Goal: Information Seeking & Learning: Learn about a topic

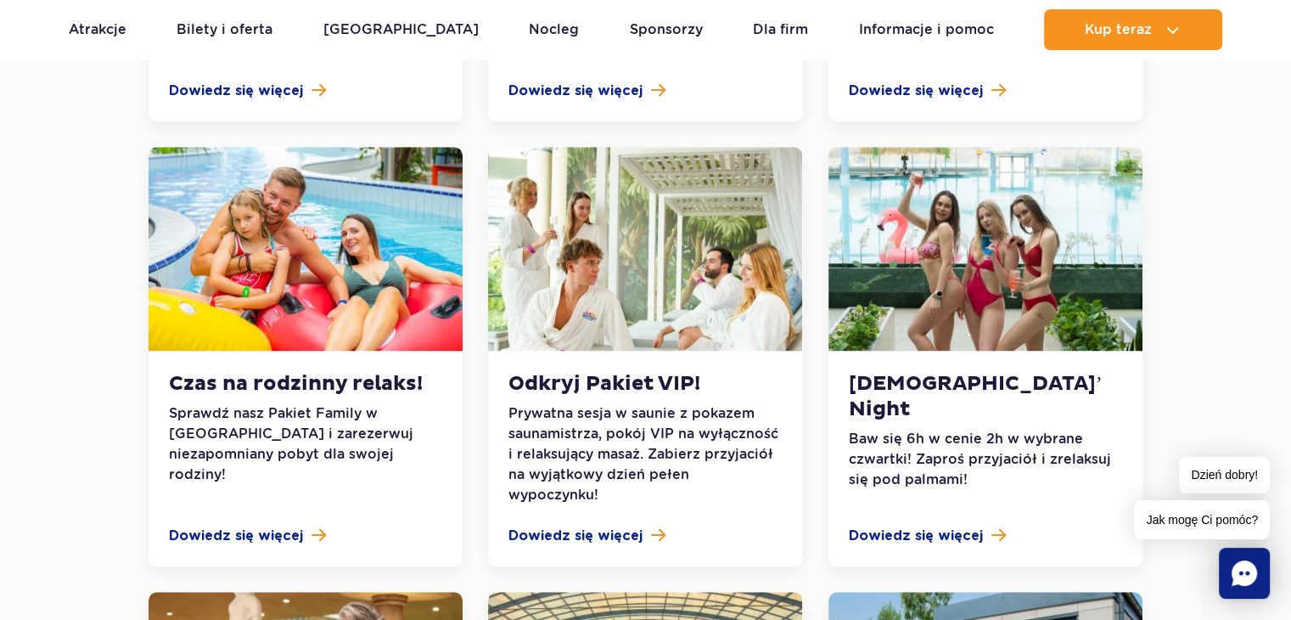
scroll to position [1222, 0]
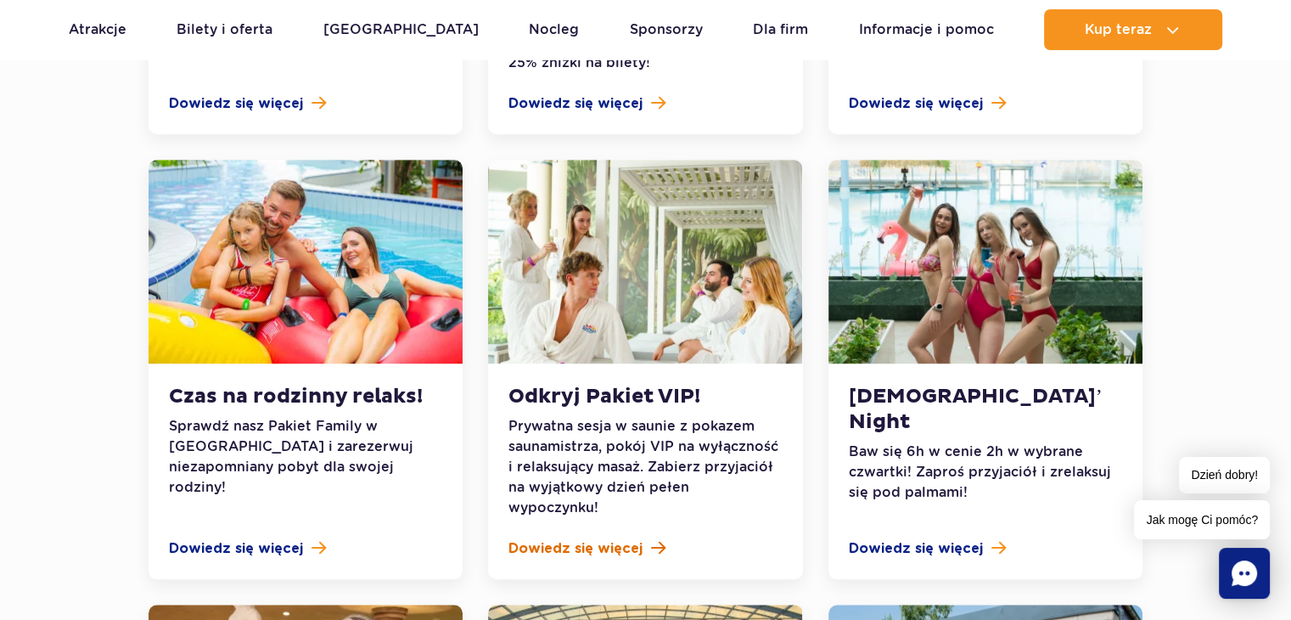
click at [628, 538] on span "Dowiedz się więcej" at bounding box center [575, 548] width 134 height 20
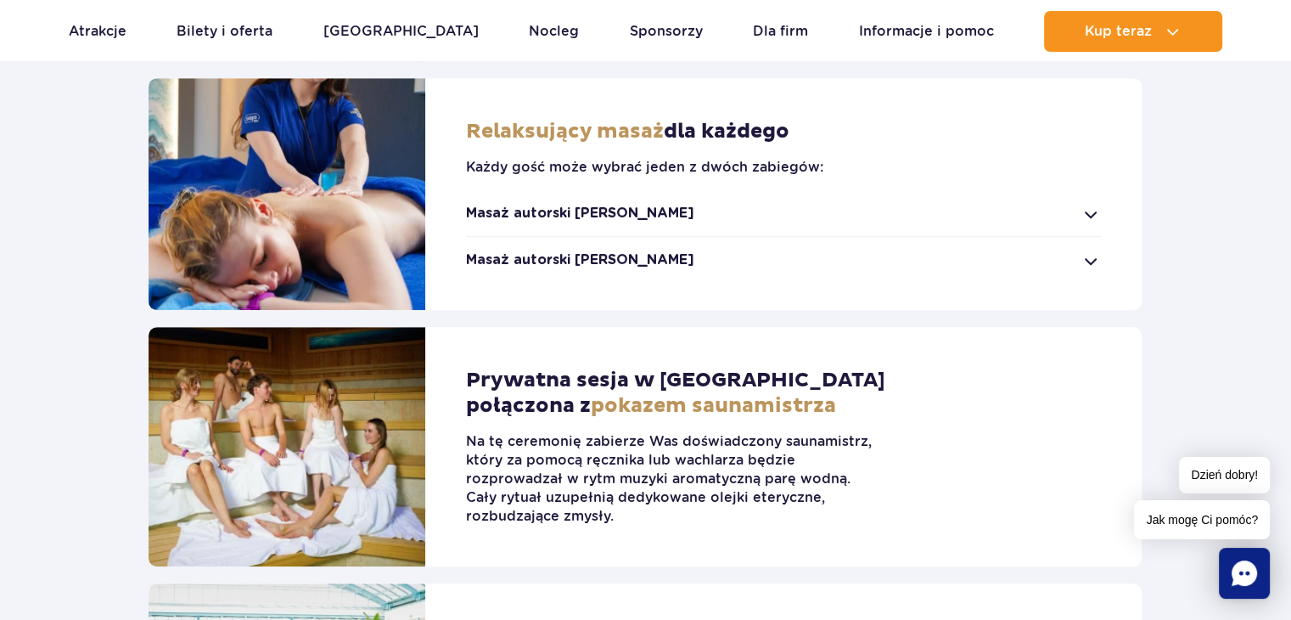
scroll to position [1120, 0]
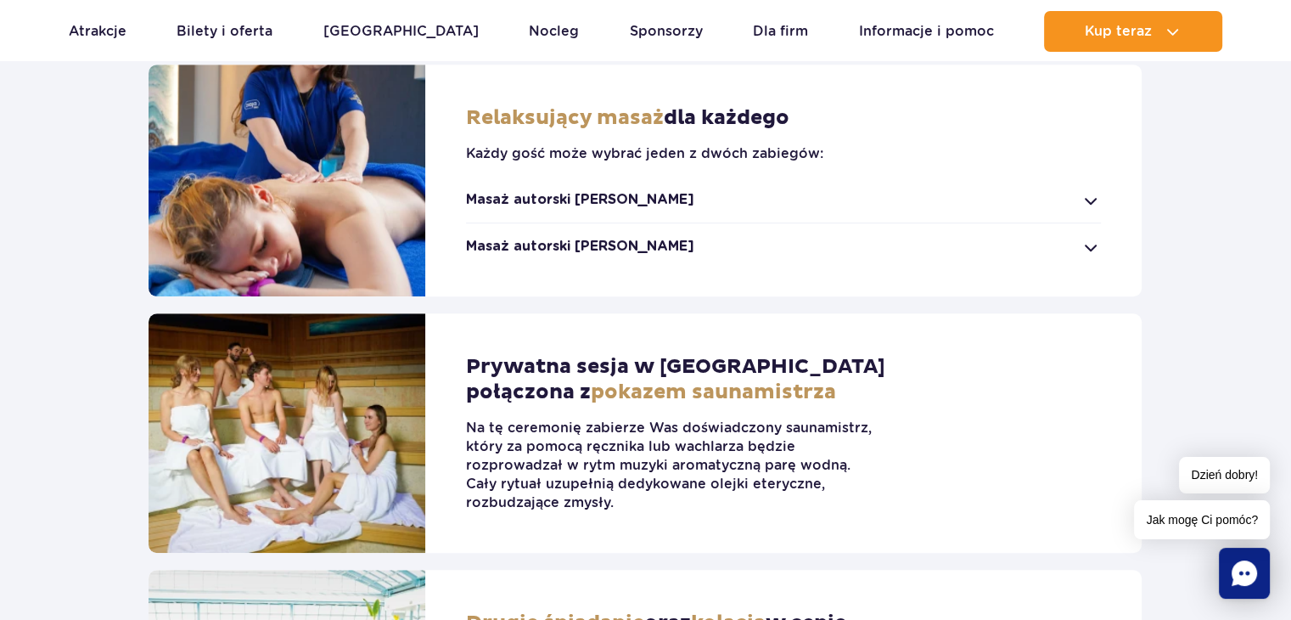
click at [1096, 198] on div "Masaż autorski Suntago" at bounding box center [783, 199] width 635 height 19
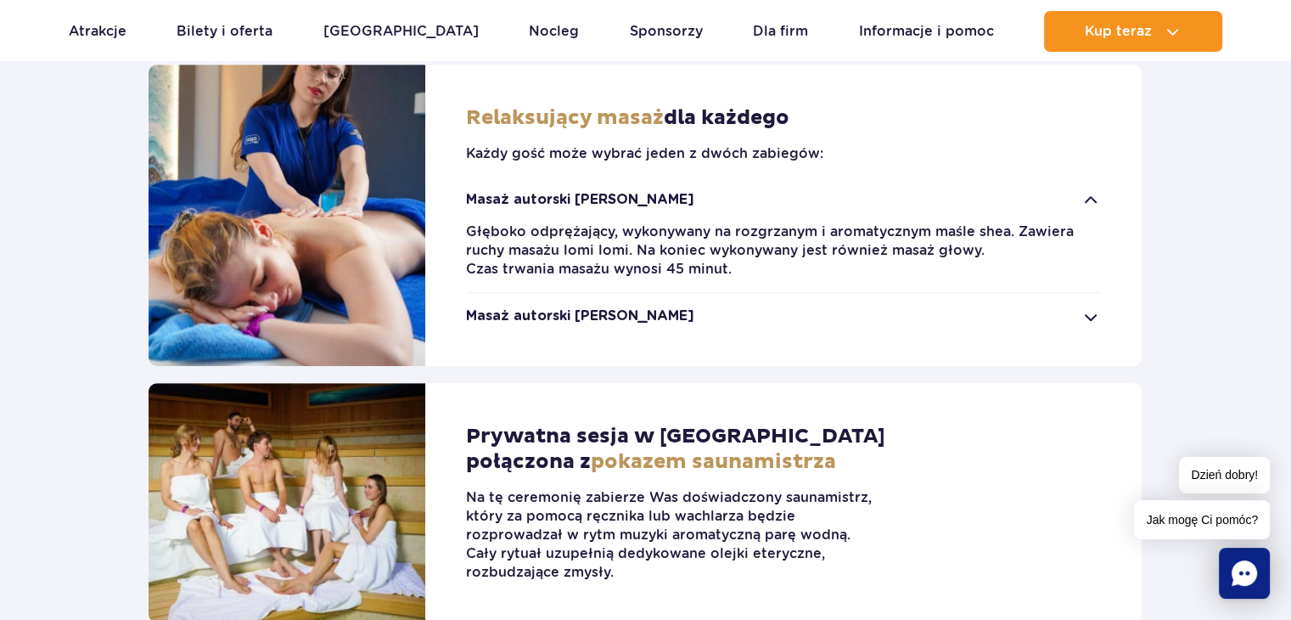
click at [1086, 316] on div "Masaż autorski Jamango" at bounding box center [783, 315] width 635 height 19
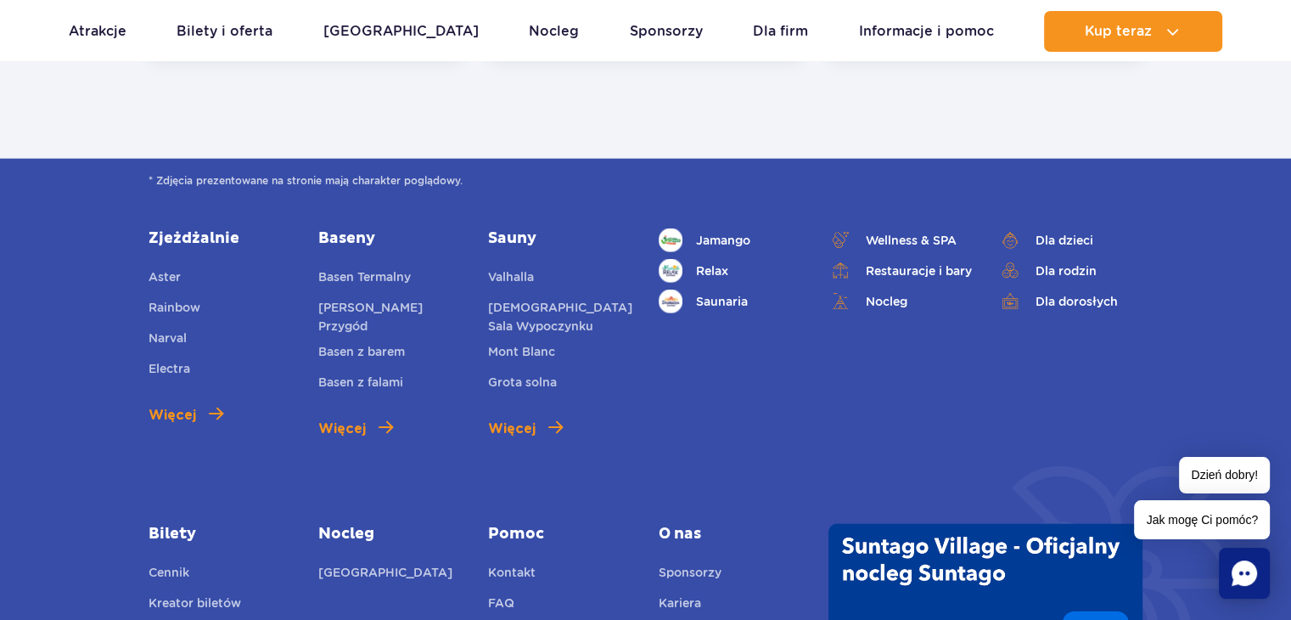
scroll to position [0, 0]
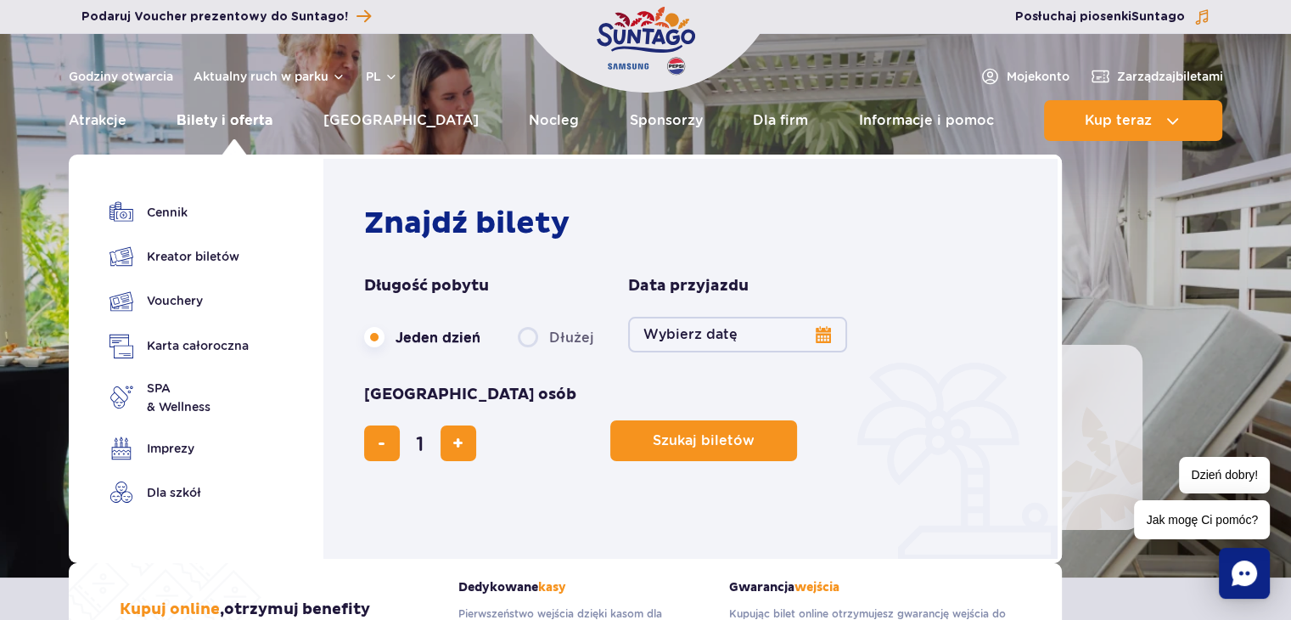
click at [224, 122] on link "Bilety i oferta" at bounding box center [225, 120] width 96 height 41
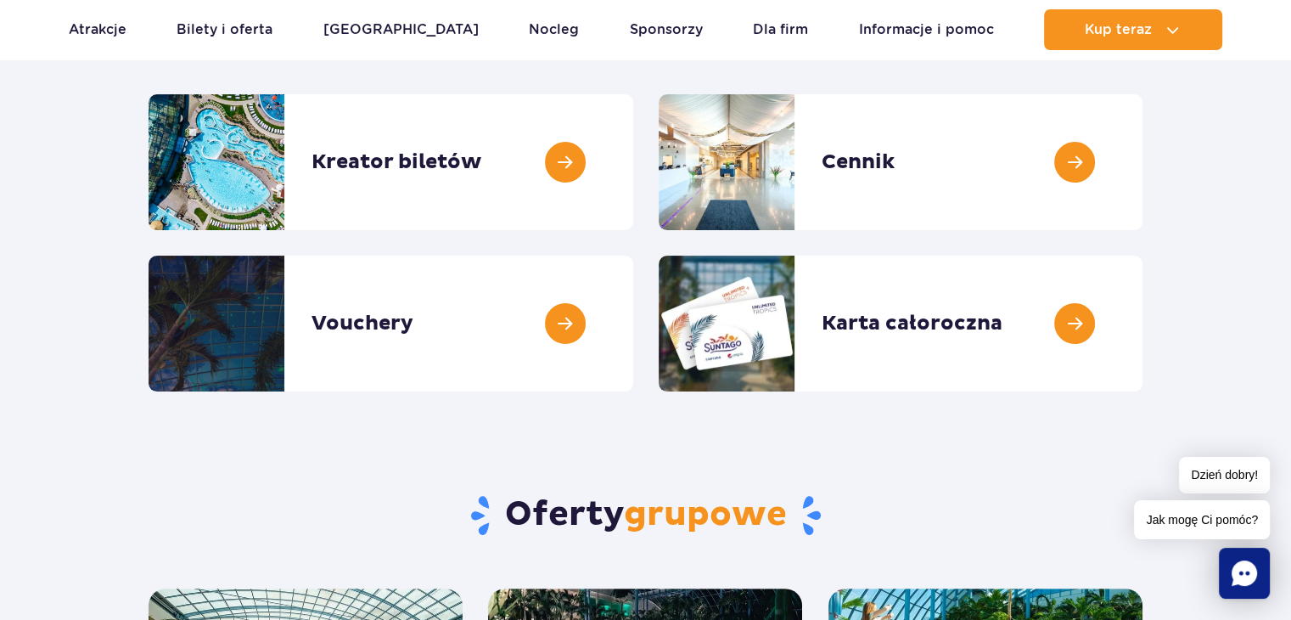
scroll to position [238, 0]
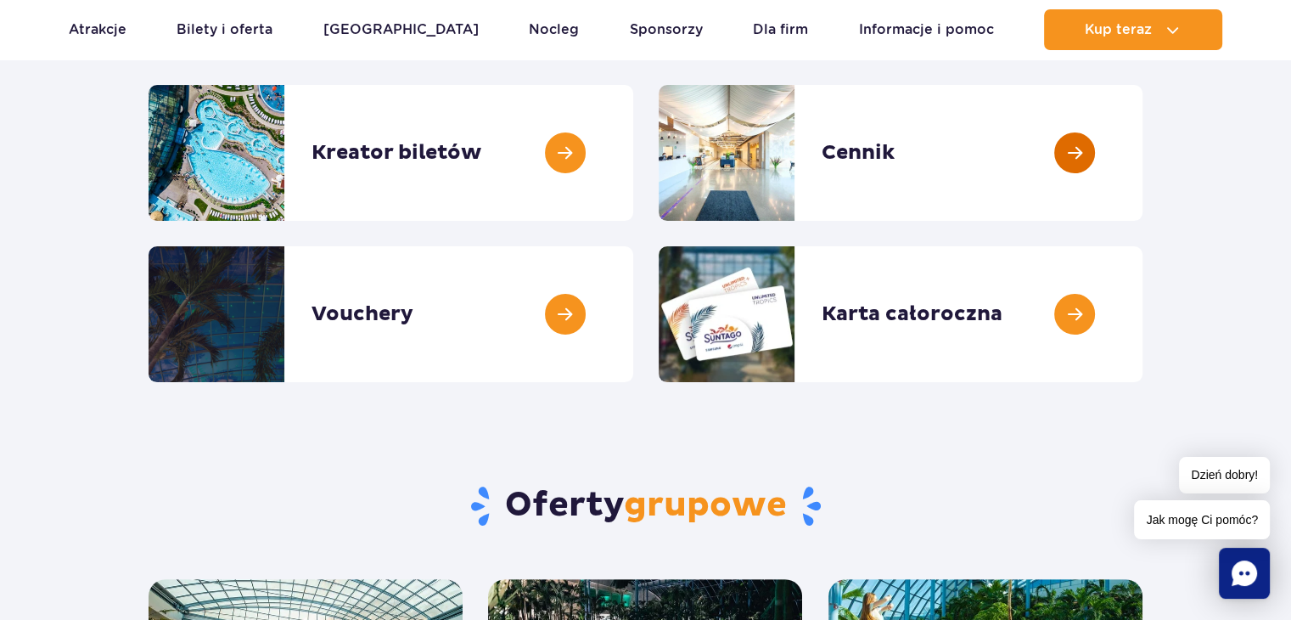
click at [1142, 161] on link at bounding box center [1142, 153] width 0 height 136
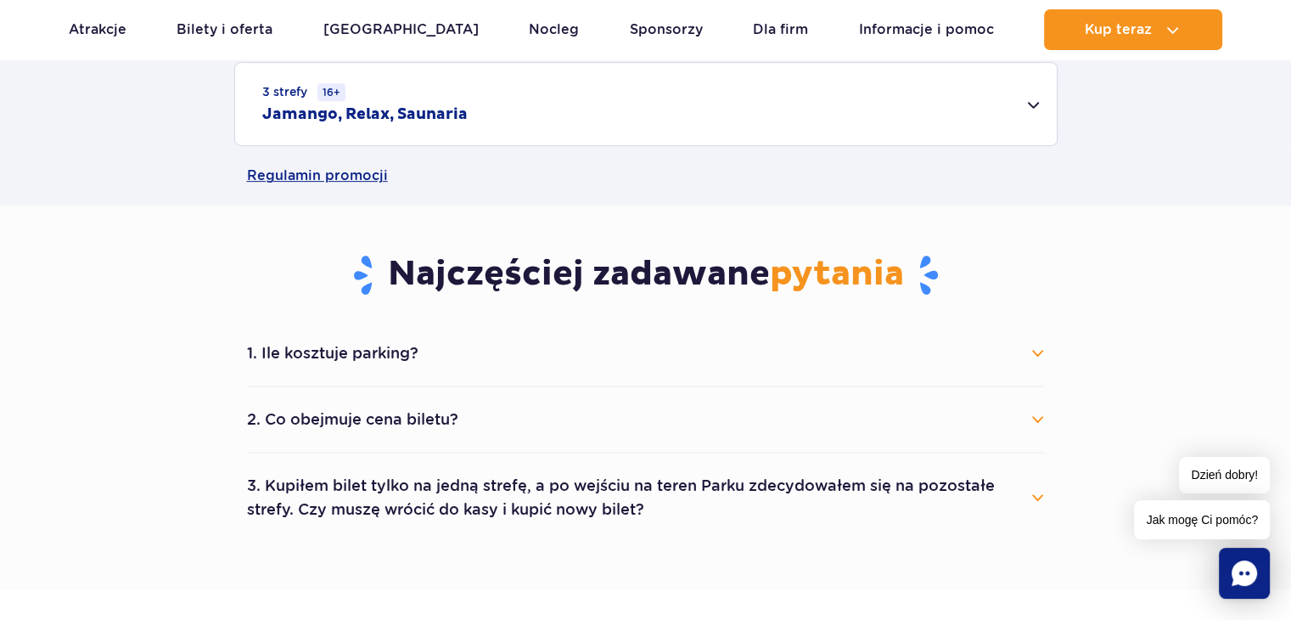
scroll to position [713, 0]
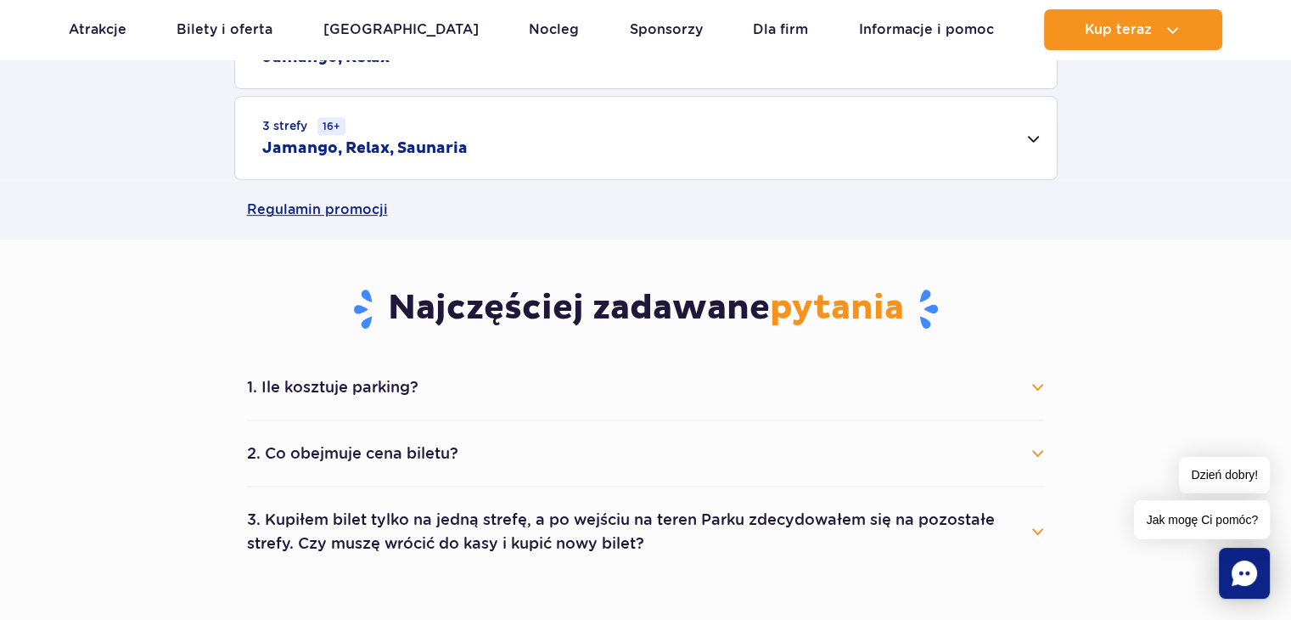
click at [877, 161] on div "3 strefy 16+ Jamango, Relax, Saunaria" at bounding box center [645, 138] width 821 height 82
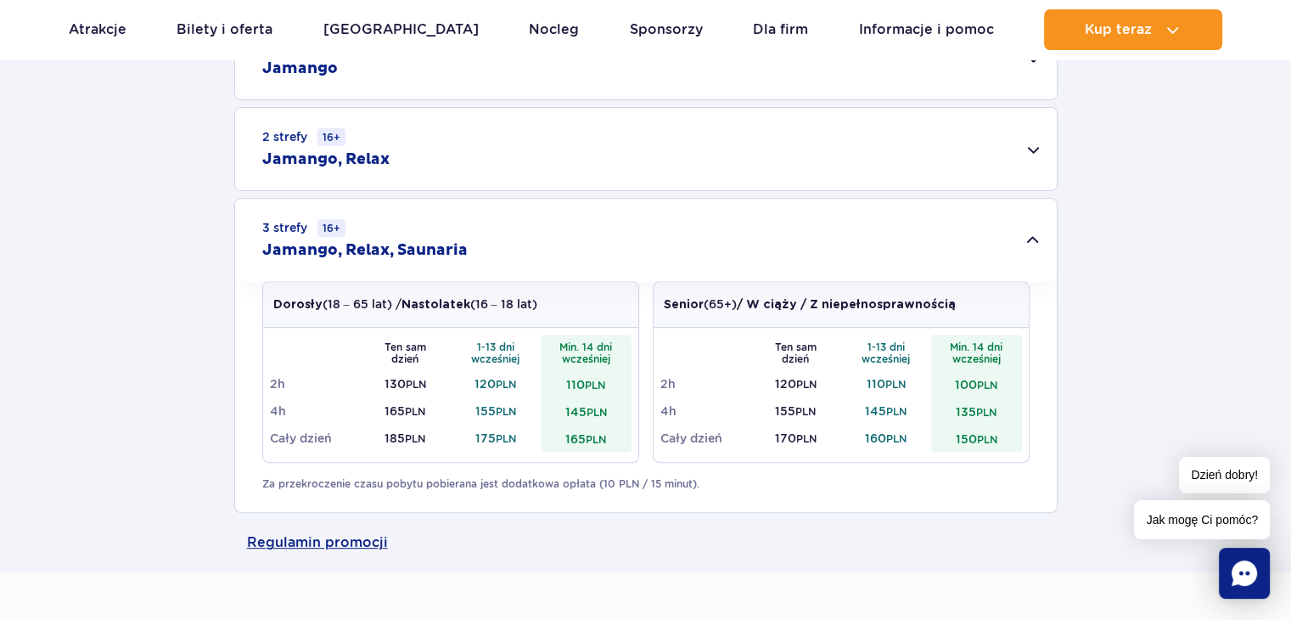
scroll to position [577, 0]
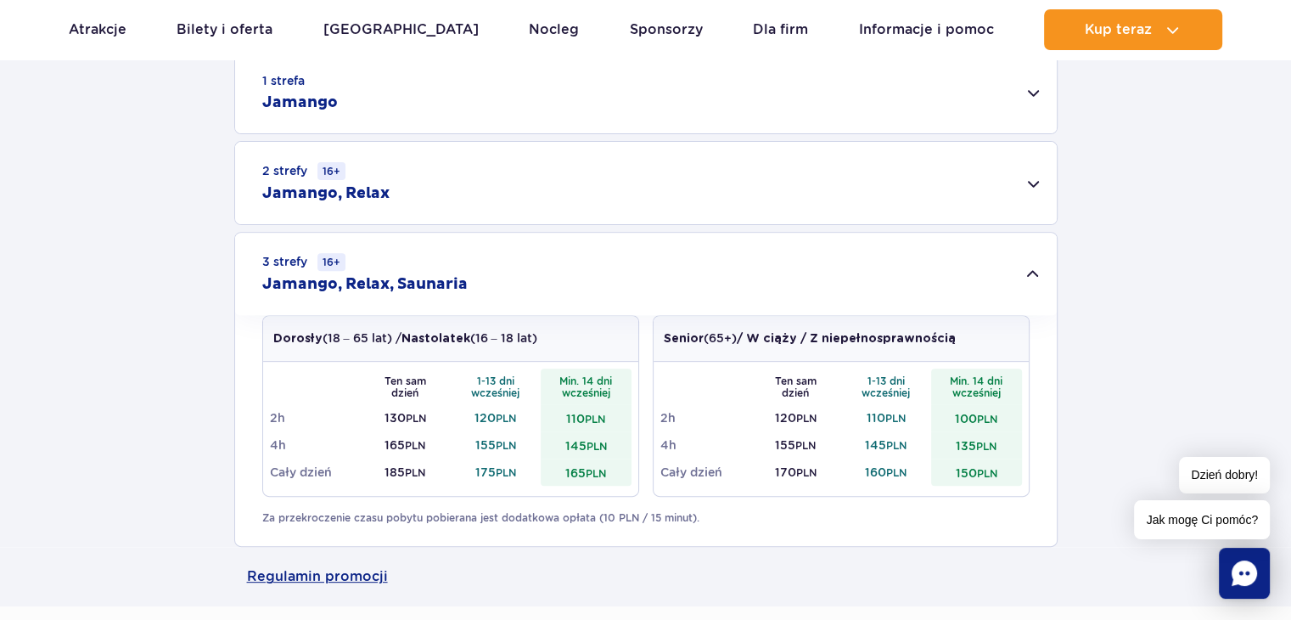
click at [919, 188] on div "2 strefy 16+ Jamango, Relax" at bounding box center [645, 183] width 821 height 82
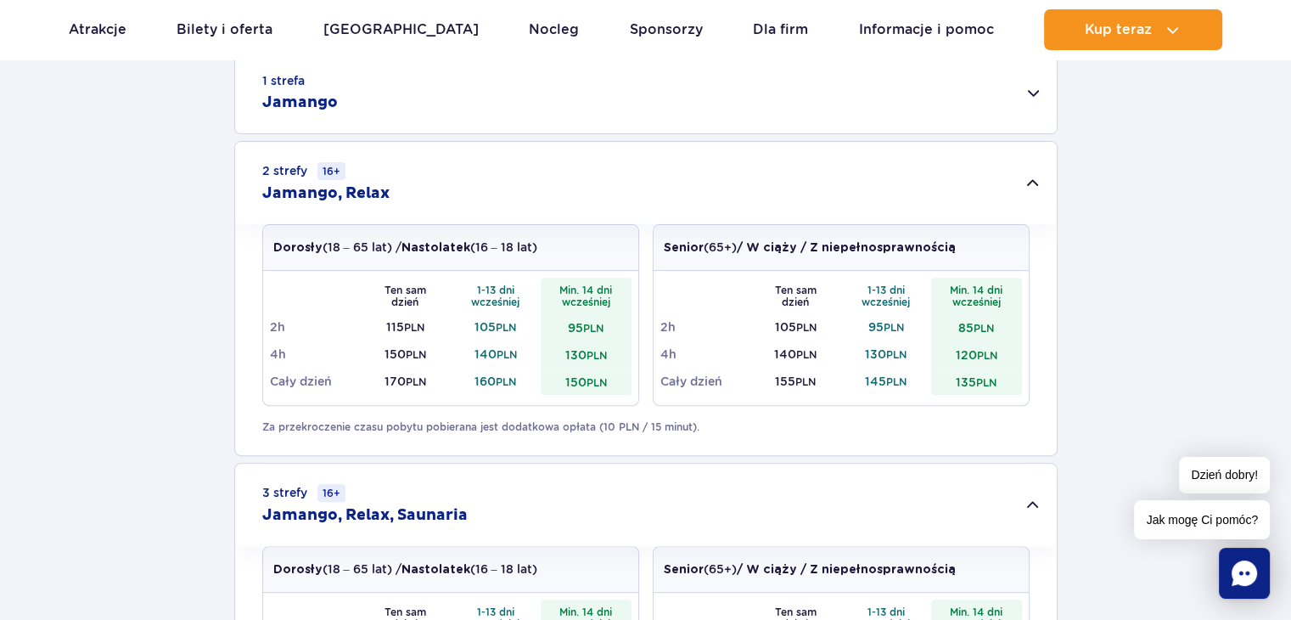
click at [919, 188] on div "2 strefy 16+ Jamango, Relax" at bounding box center [645, 183] width 821 height 82
